Goal: Task Accomplishment & Management: Complete application form

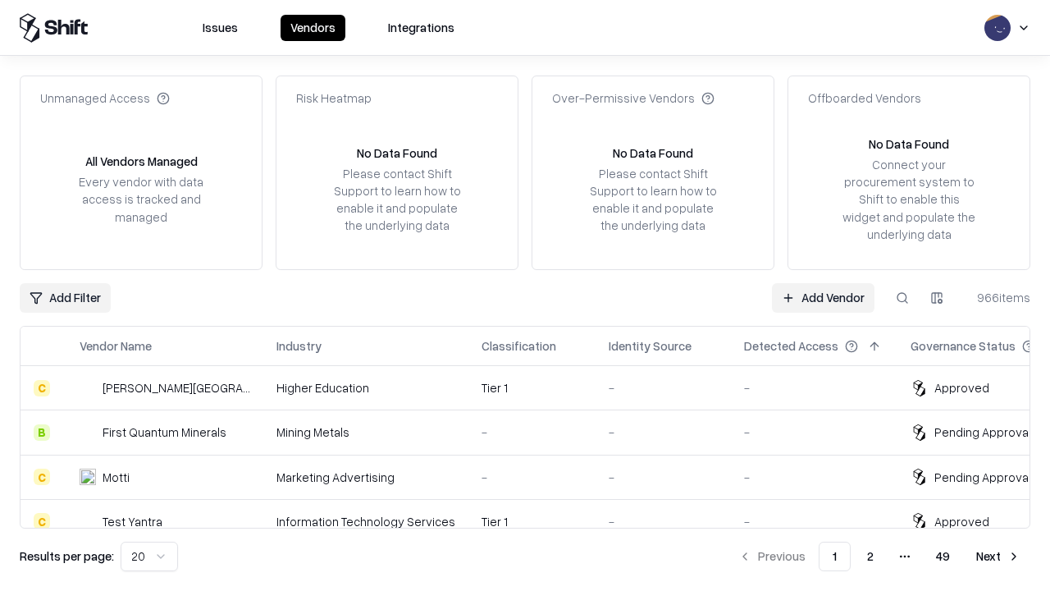
click at [823, 297] on link "Add Vendor" at bounding box center [823, 298] width 103 height 30
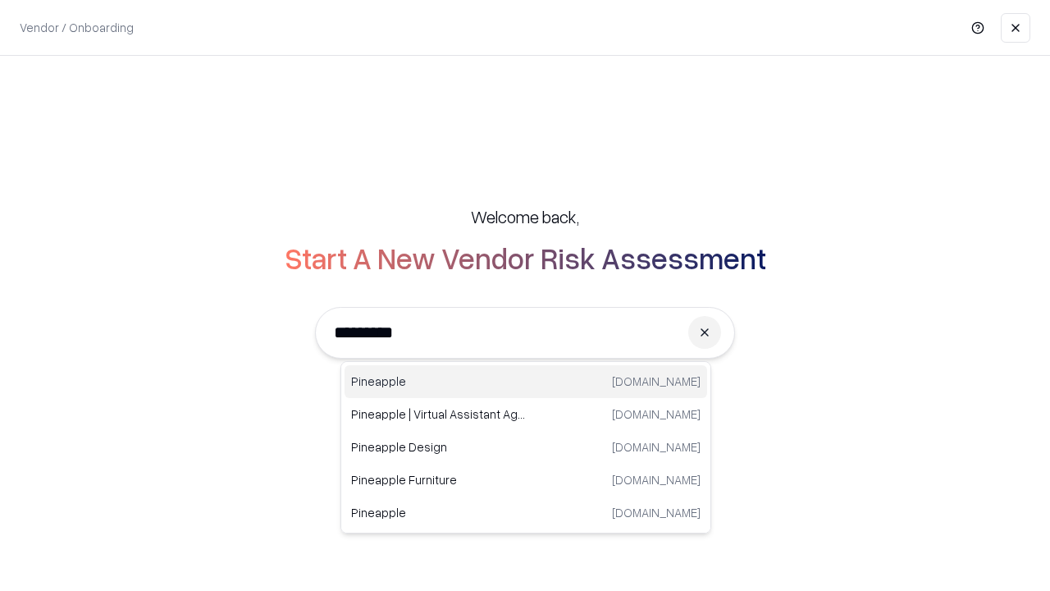
click at [526, 382] on div "Pineapple [DOMAIN_NAME]" at bounding box center [526, 381] width 363 height 33
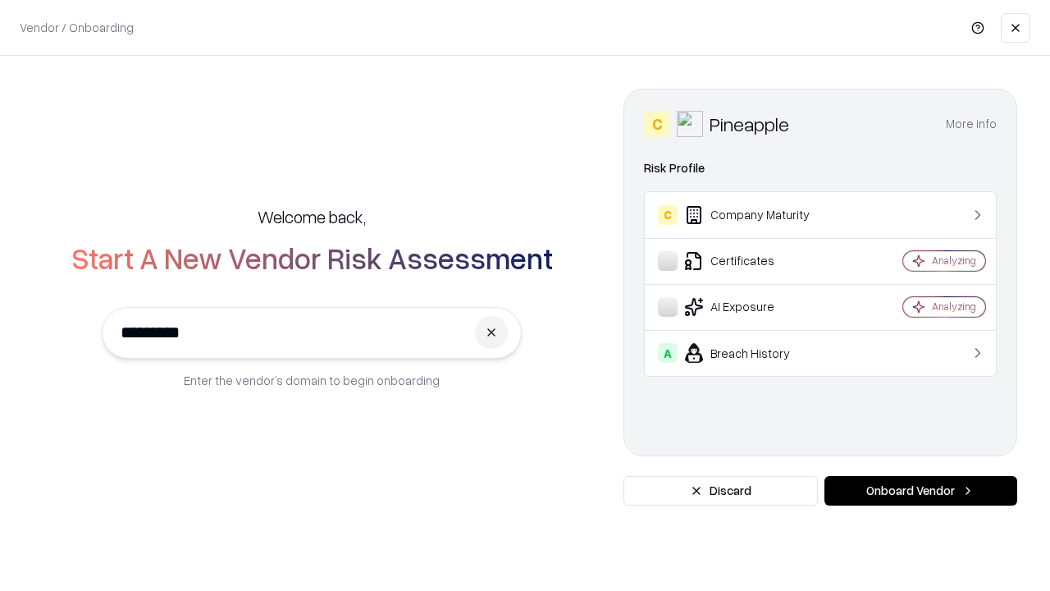
type input "*********"
click at [921, 491] on button "Onboard Vendor" at bounding box center [921, 491] width 193 height 30
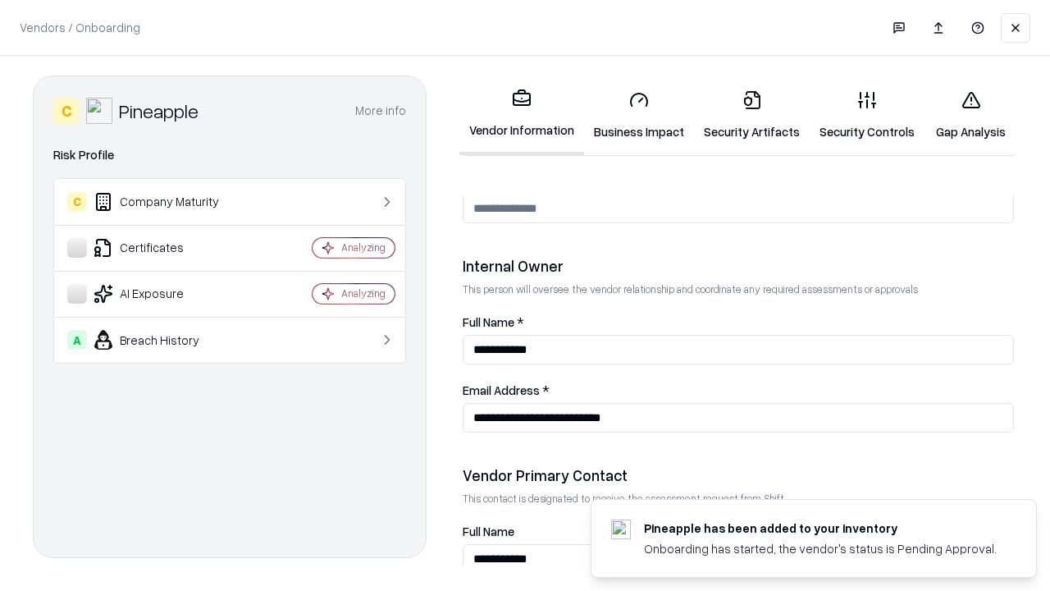
scroll to position [850, 0]
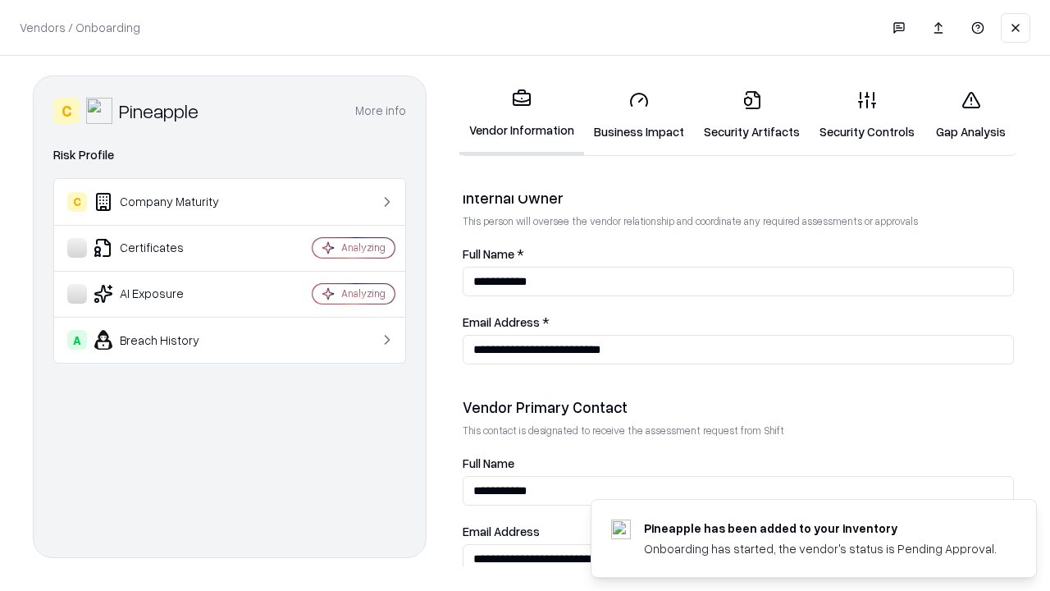
click at [639, 115] on link "Business Impact" at bounding box center [639, 115] width 110 height 76
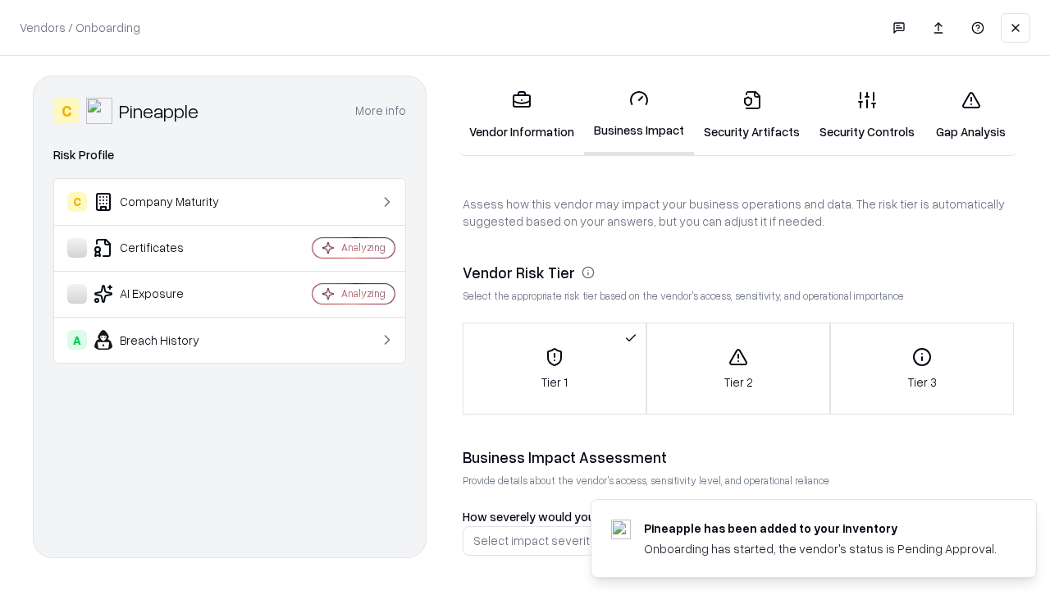
click at [752, 115] on link "Security Artifacts" at bounding box center [752, 115] width 116 height 76
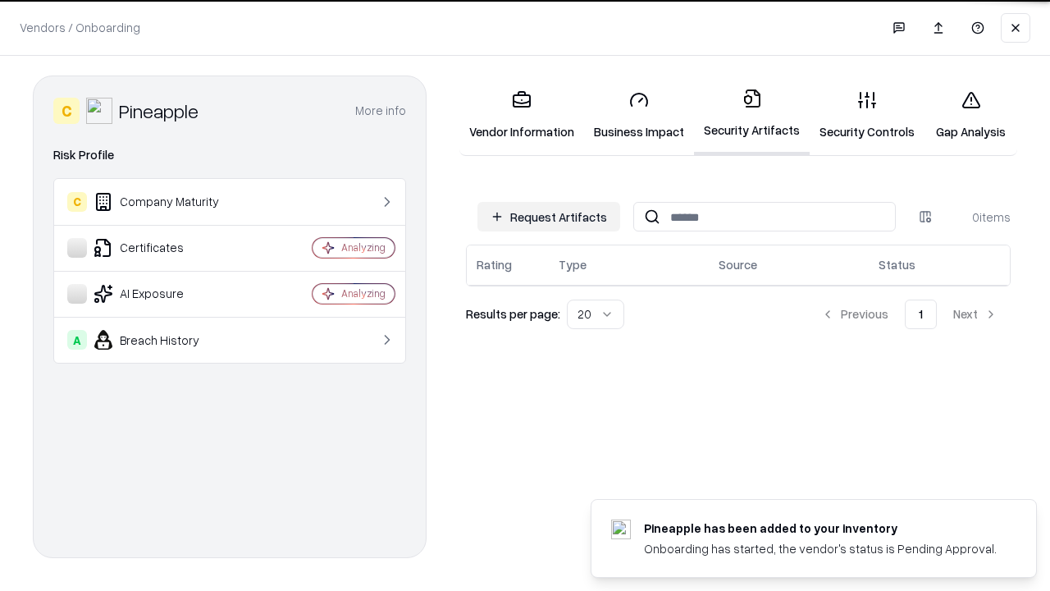
click at [549, 216] on button "Request Artifacts" at bounding box center [549, 217] width 143 height 30
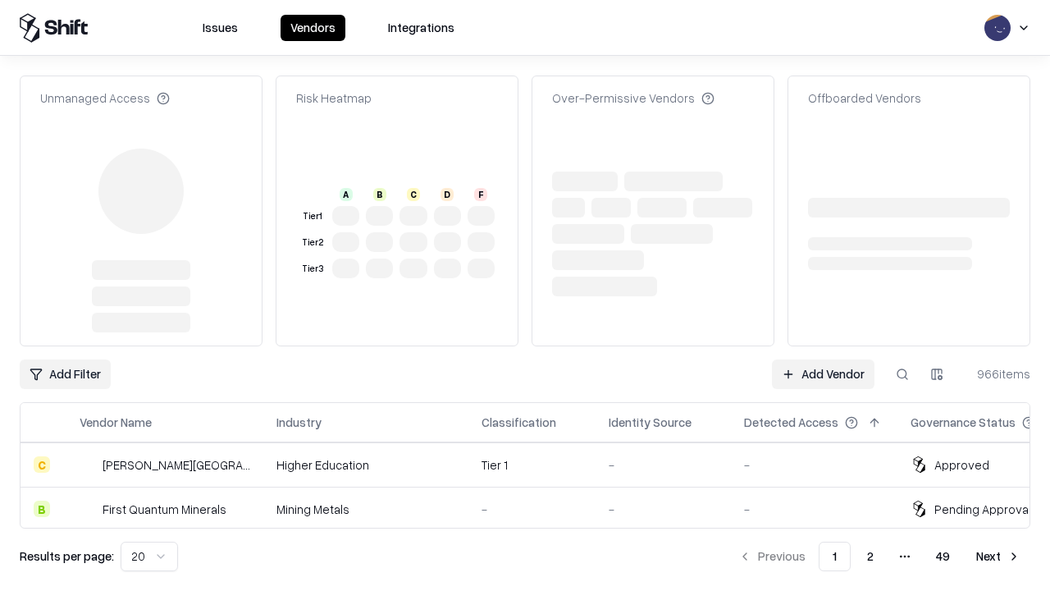
click at [823, 359] on link "Add Vendor" at bounding box center [823, 374] width 103 height 30
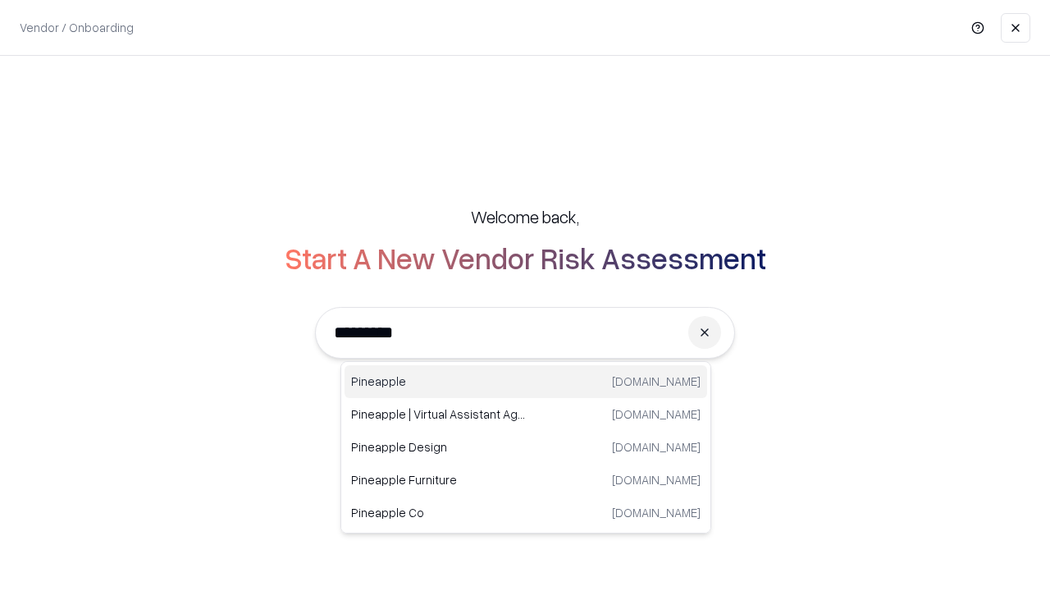
click at [526, 382] on div "Pineapple [DOMAIN_NAME]" at bounding box center [526, 381] width 363 height 33
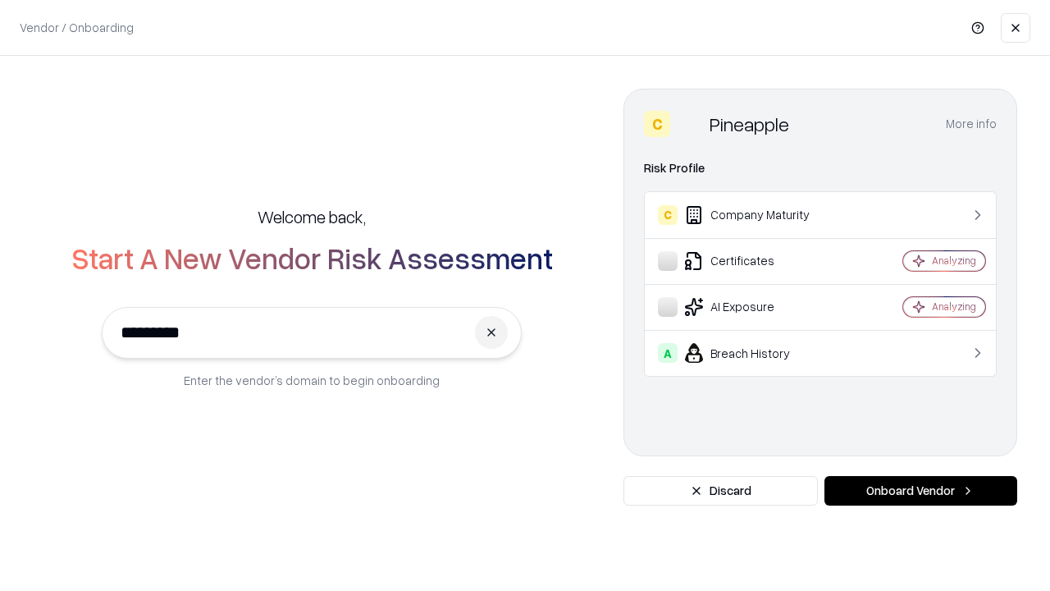
type input "*********"
click at [921, 491] on button "Onboard Vendor" at bounding box center [921, 491] width 193 height 30
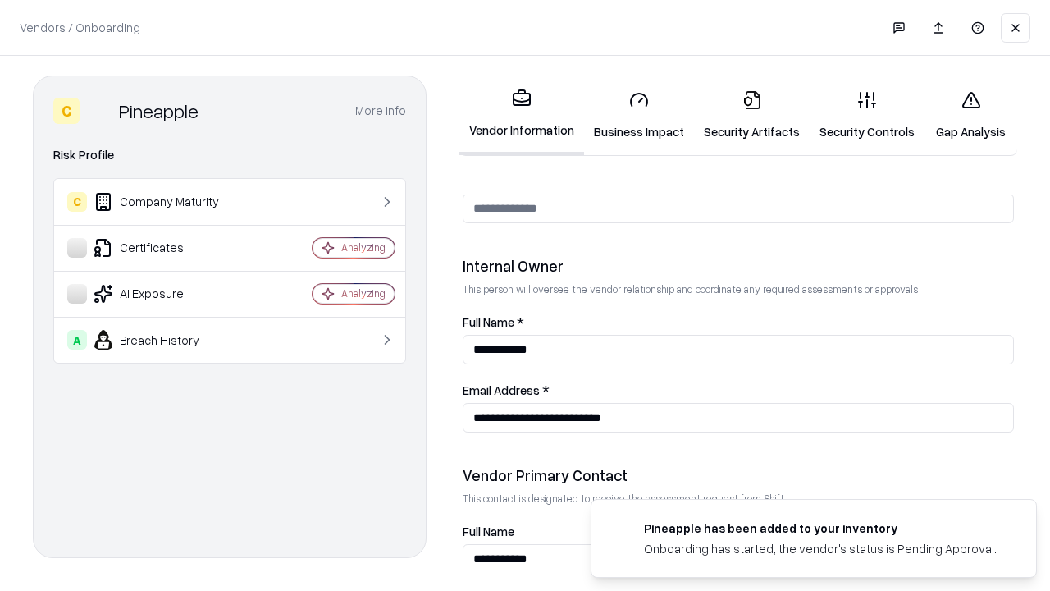
scroll to position [850, 0]
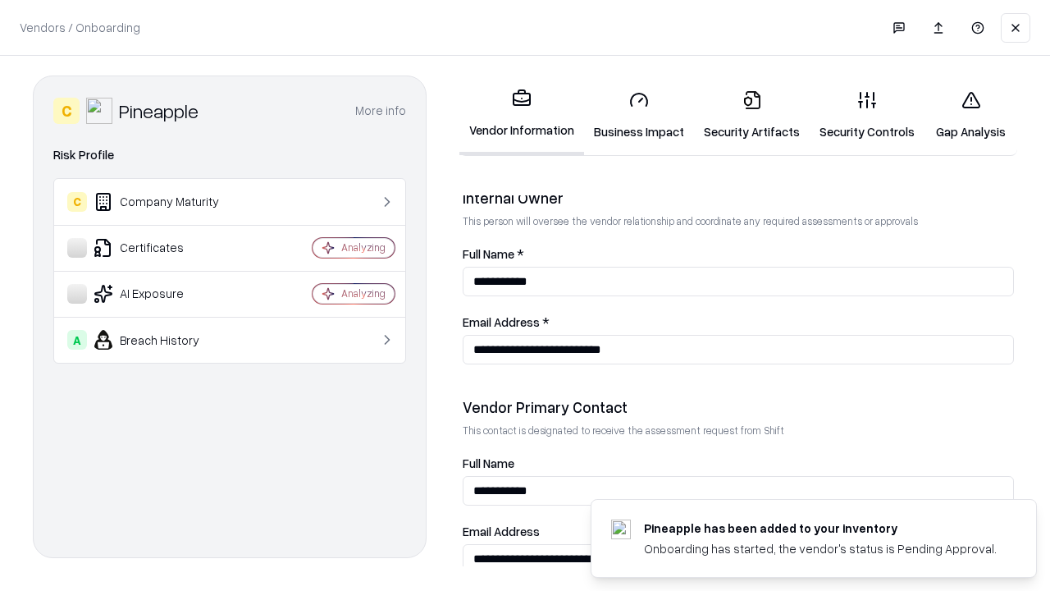
click at [971, 115] on link "Gap Analysis" at bounding box center [971, 115] width 93 height 76
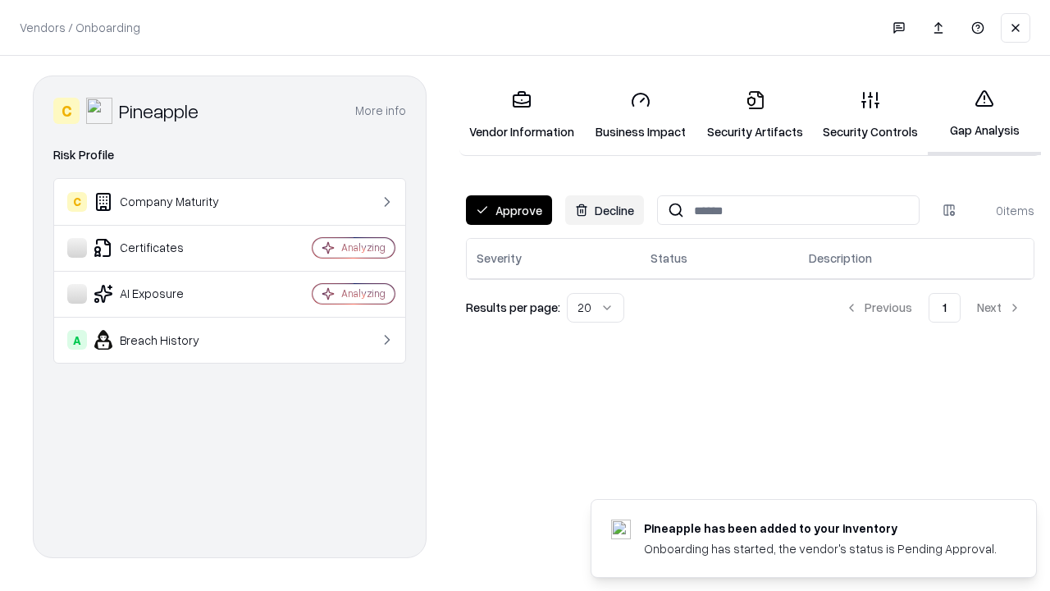
click at [509, 210] on button "Approve" at bounding box center [509, 210] width 86 height 30
